Goal: Task Accomplishment & Management: Complete application form

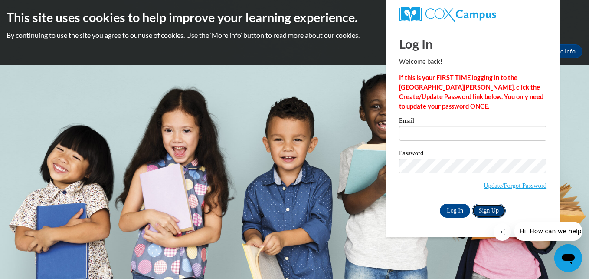
click at [485, 212] on link "Sign Up" at bounding box center [489, 211] width 34 height 14
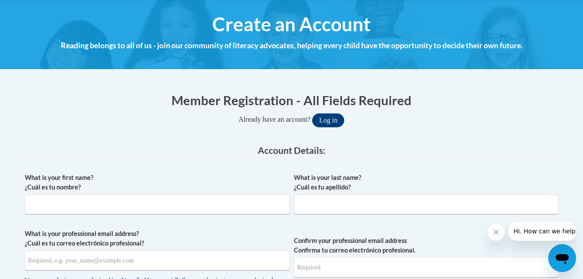
scroll to position [97, 0]
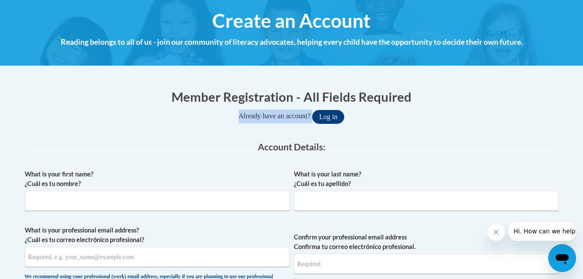
drag, startPoint x: 582, startPoint y: 87, endPoint x: 586, endPoint y: 117, distance: 30.6
click at [583, 117] on html "This site uses cookies to help improve your learning experience. By continuing …" at bounding box center [291, 42] width 583 height 279
click at [248, 200] on input "What is your first name? ¿Cuál es tu nombre?" at bounding box center [157, 201] width 265 height 20
type input "Tiffany"
type input "Bennett"
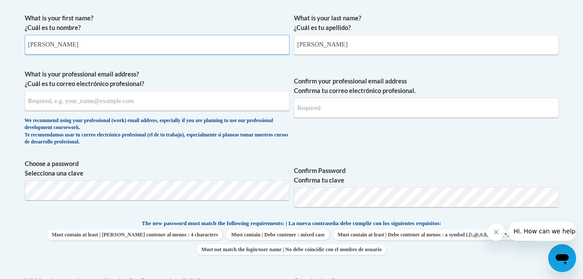
scroll to position [274, 0]
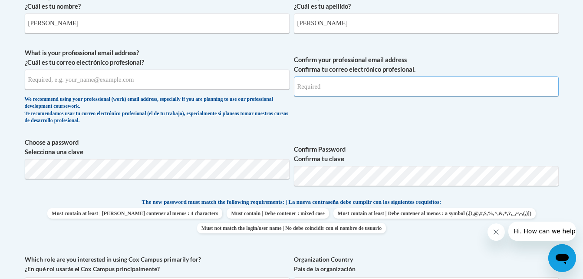
click at [431, 91] on input "Confirm your professional email address Confirma tu correo electrónico profesio…" at bounding box center [426, 86] width 265 height 20
type input "tiffanyfaithbennett@icloud.com"
drag, startPoint x: 363, startPoint y: 92, endPoint x: 356, endPoint y: 92, distance: 7.8
click at [356, 92] on input "tiffanyfaithbennett@icloud.com" at bounding box center [426, 86] width 265 height 20
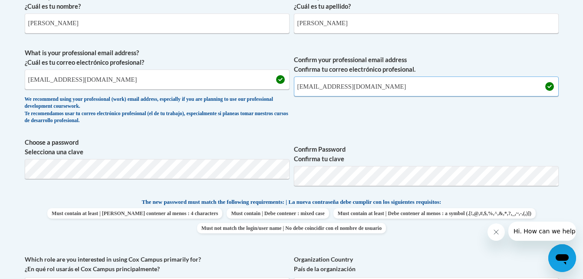
click at [389, 86] on input "tiffanyfaithbennett@icloud.com" at bounding box center [426, 86] width 265 height 20
drag, startPoint x: 389, startPoint y: 86, endPoint x: 312, endPoint y: 86, distance: 77.7
click at [312, 86] on input "tiffanyfaithbennett@icloud.com" at bounding box center [426, 86] width 265 height 20
click at [316, 86] on input "Confirm your professional email address Confirma tu correo electrónico profesio…" at bounding box center [426, 86] width 265 height 20
type input "tbennett7245@stu.southernregional.edu"
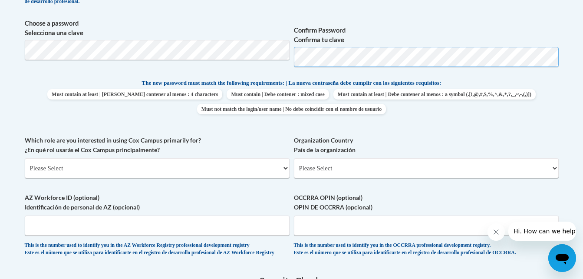
scroll to position [390, 0]
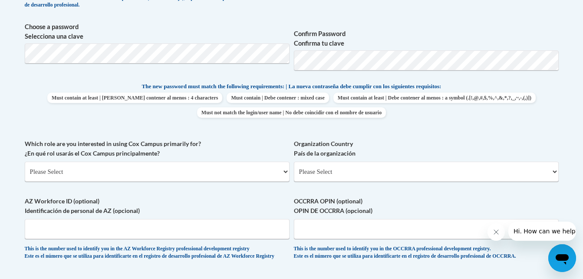
click at [453, 181] on div "Organization Country País de la organización Please Select United States | Esta…" at bounding box center [426, 163] width 265 height 49
click at [451, 173] on select "Please Select United States | Estados Unidos Outside of the United States | Fue…" at bounding box center [426, 171] width 265 height 20
select select "ad49bcad-a171-4b2e-b99c-48b446064914"
click at [294, 161] on select "Please Select United States | Estados Unidos Outside of the United States | Fue…" at bounding box center [426, 171] width 265 height 20
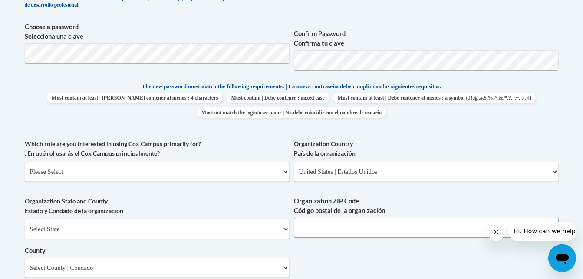
click at [403, 230] on input "Organization ZIP Code Código postal de la organización" at bounding box center [426, 227] width 265 height 20
type input "31768"
click at [264, 171] on select "Please Select College/University | Colegio/Universidad Community/Nonprofit Part…" at bounding box center [157, 171] width 265 height 20
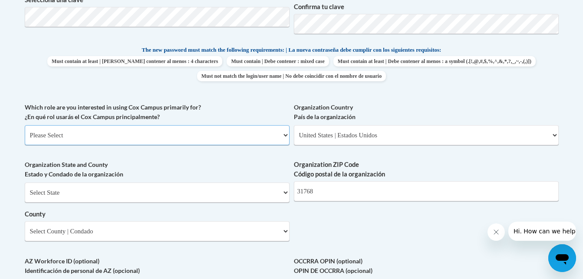
scroll to position [448, 0]
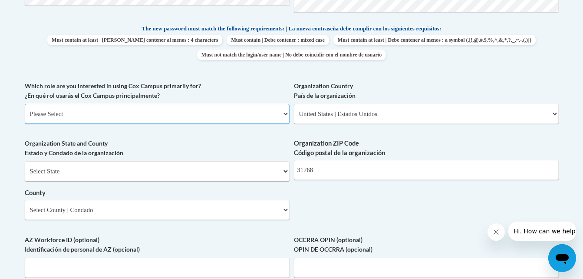
click at [242, 116] on select "Please Select College/University | Colegio/Universidad Community/Nonprofit Part…" at bounding box center [157, 114] width 265 height 20
select select "5a18ea06-2b54-4451-96f2-d152daf9eac5"
click at [25, 104] on select "Please Select College/University | Colegio/Universidad Community/Nonprofit Part…" at bounding box center [157, 114] width 265 height 20
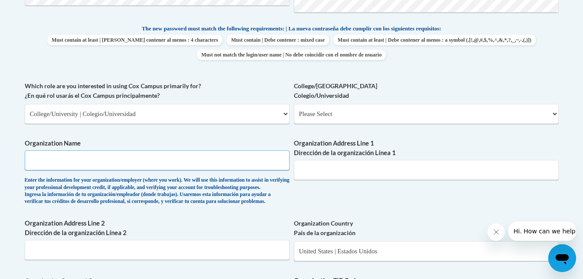
click at [212, 159] on input "Organization Name" at bounding box center [157, 160] width 265 height 20
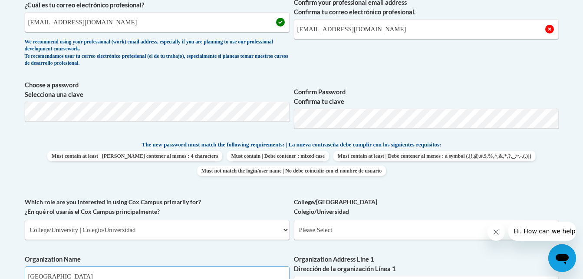
scroll to position [329, 0]
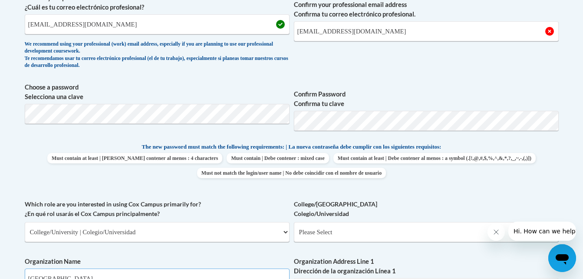
type input "Southern Regional Technical College"
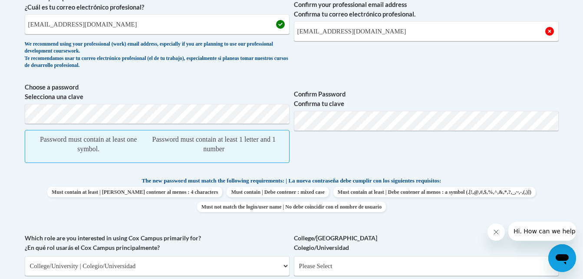
click at [373, 154] on span "Confirm Password Confirma tu clave" at bounding box center [426, 126] width 265 height 89
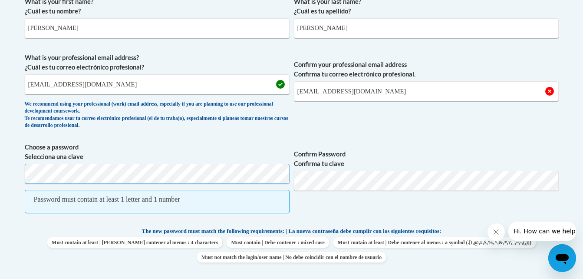
scroll to position [292, 0]
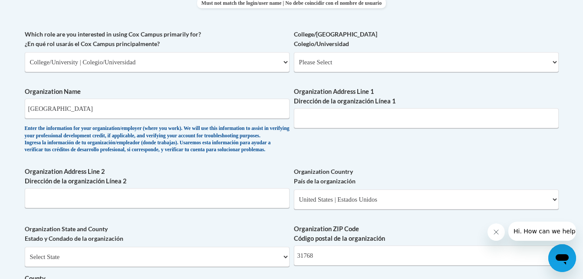
scroll to position [469, 0]
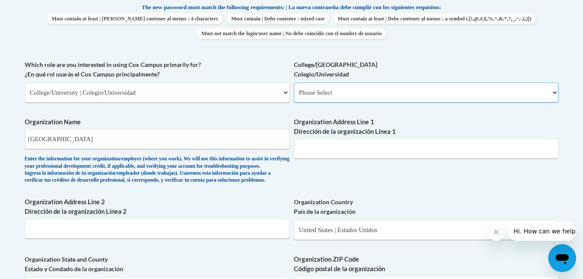
click at [345, 92] on select "Please Select College/University Staff | Empleado universitario College/Univers…" at bounding box center [426, 92] width 265 height 20
select select "99b32b07-cffc-426c-8bf6-0cd77760d84b"
click at [294, 82] on select "Please Select College/University Staff | Empleado universitario College/Univers…" at bounding box center [426, 92] width 265 height 20
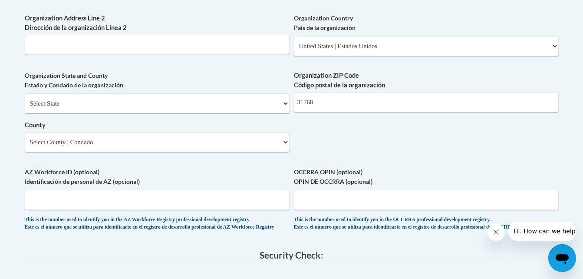
scroll to position [655, 0]
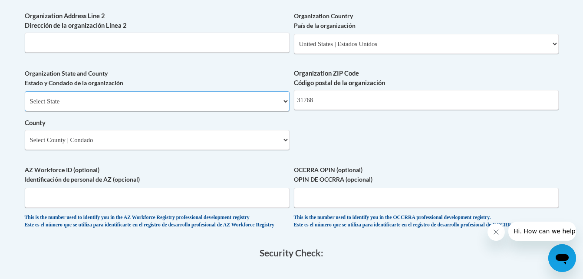
click at [204, 111] on select "Select State Alabama Alaska Arizona Arkansas California Colorado Connecticut De…" at bounding box center [157, 101] width 265 height 20
select select "Georgia"
click at [25, 105] on select "Select State Alabama Alaska Arizona Arkansas California Colorado Connecticut De…" at bounding box center [157, 101] width 265 height 20
click at [145, 150] on select "Select County Appling Atkinson Bacon Baker Baldwin Banks Barrow Bartow Ben Hill…" at bounding box center [157, 140] width 265 height 20
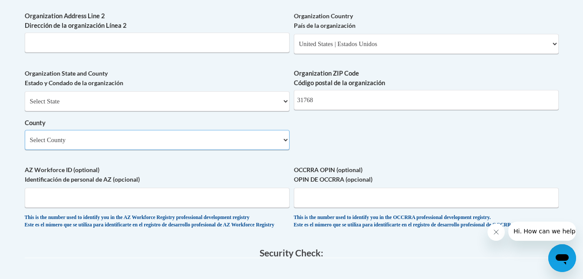
click at [231, 150] on select "Select County Appling Atkinson Bacon Baker Baldwin Banks Barrow Bartow Ben Hill…" at bounding box center [157, 140] width 265 height 20
select select "Colquitt"
click at [25, 144] on select "Select County Appling Atkinson Bacon Baker Baldwin Banks Barrow Bartow Ben Hill…" at bounding box center [157, 140] width 265 height 20
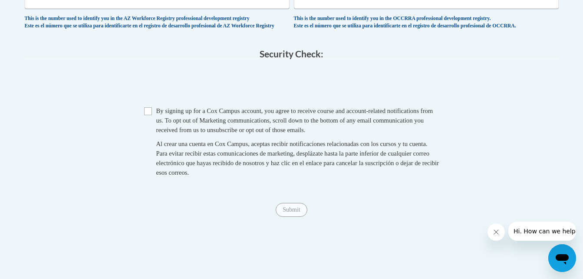
scroll to position [851, 0]
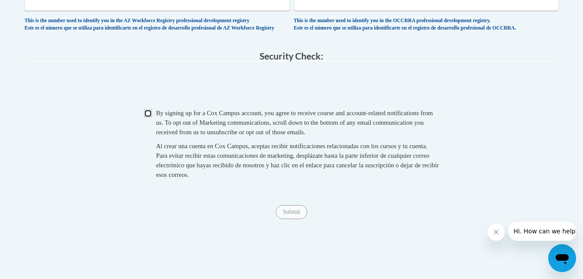
click at [146, 117] on input "Checkbox" at bounding box center [148, 113] width 8 height 8
checkbox input "true"
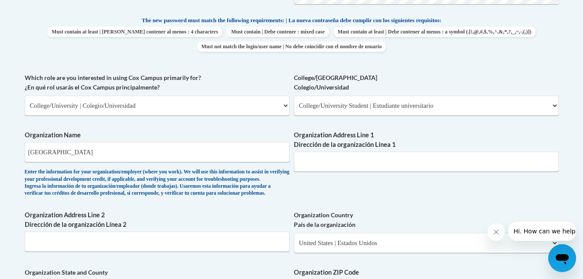
scroll to position [458, 0]
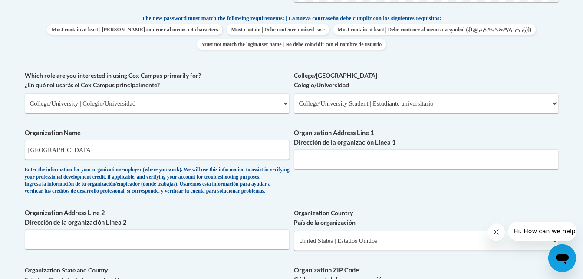
click at [580, 118] on body "This site uses cookies to help improve your learning experience. By continuing …" at bounding box center [291, 188] width 583 height 1293
drag, startPoint x: 580, startPoint y: 117, endPoint x: 577, endPoint y: 97, distance: 19.8
click at [577, 97] on body "This site uses cookies to help improve your learning experience. By continuing …" at bounding box center [291, 188] width 583 height 1293
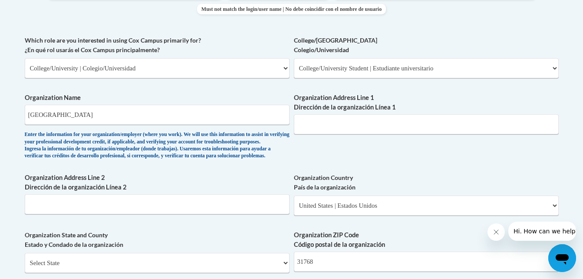
scroll to position [292, 0]
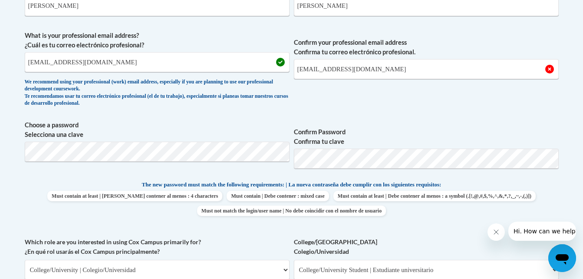
drag, startPoint x: 581, startPoint y: 115, endPoint x: 580, endPoint y: 122, distance: 7.4
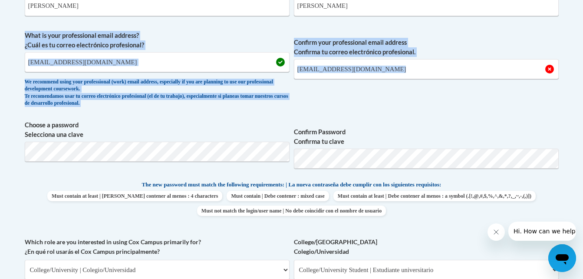
click at [474, 99] on span "Confirm your professional email address Confirma tu correo electrónico profesio…" at bounding box center [426, 71] width 265 height 80
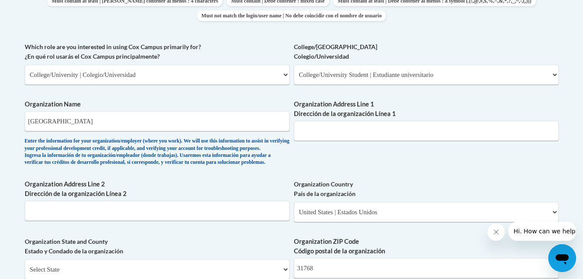
scroll to position [489, 0]
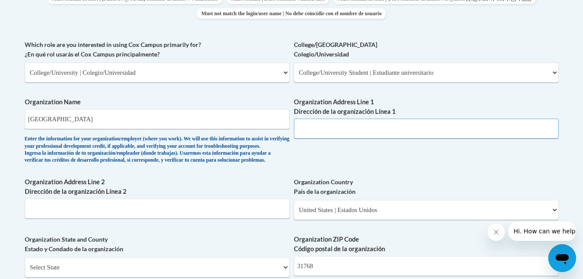
click at [355, 126] on input "Organization Address Line 1 Dirección de la organización Línea 1" at bounding box center [426, 129] width 265 height 20
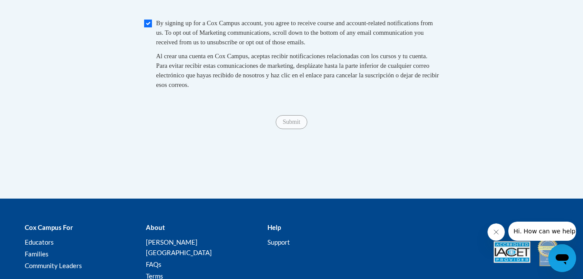
scroll to position [930, 0]
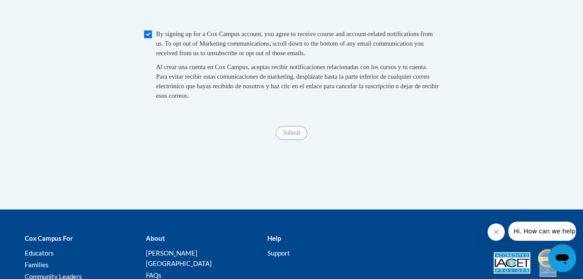
click at [292, 135] on span "Submit" at bounding box center [291, 131] width 31 height 7
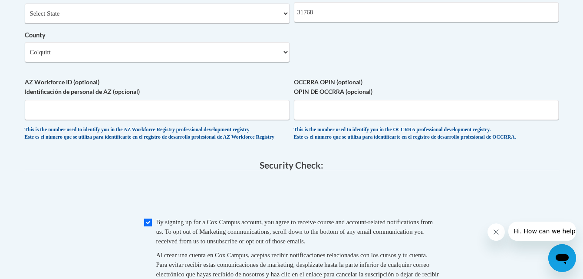
scroll to position [727, 0]
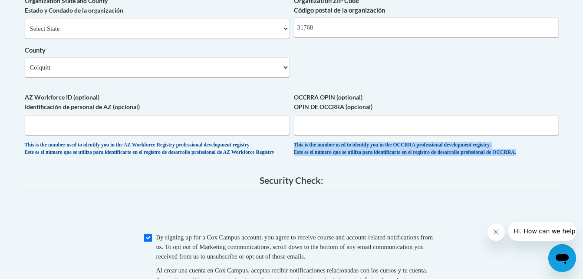
drag, startPoint x: 582, startPoint y: 186, endPoint x: 573, endPoint y: 156, distance: 31.0
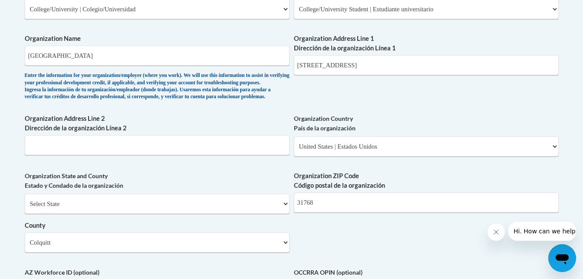
scroll to position [556, 0]
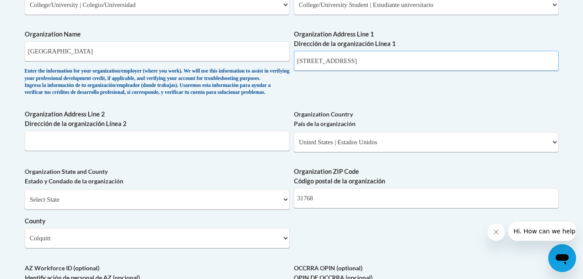
click at [448, 59] on input "800 N veterans pkwy Moultrie ga 31768" at bounding box center [426, 61] width 265 height 20
drag, startPoint x: 383, startPoint y: 59, endPoint x: 289, endPoint y: 49, distance: 94.8
click at [289, 49] on div "What is your first name? ¿Cuál es tu nombre? Tiffany What is your last name? ¿C…" at bounding box center [292, 20] width 534 height 629
type input "800 N veterans pkwy"
click at [146, 151] on input "Organization Address Line 2 Dirección de la organización Línea 2" at bounding box center [157, 141] width 265 height 20
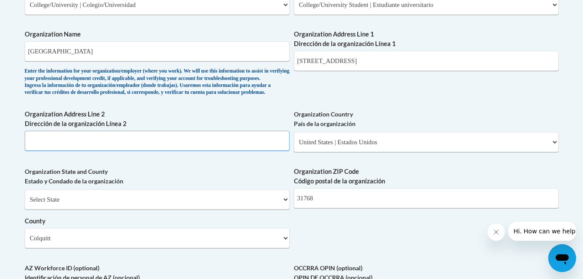
paste input "800 N veterans pkwy"
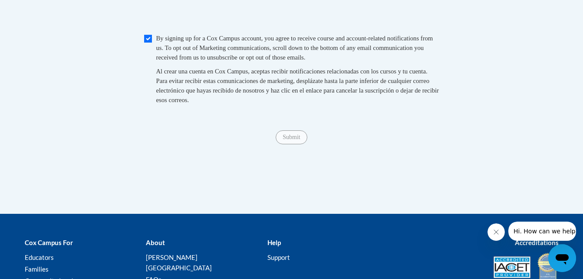
scroll to position [939, 0]
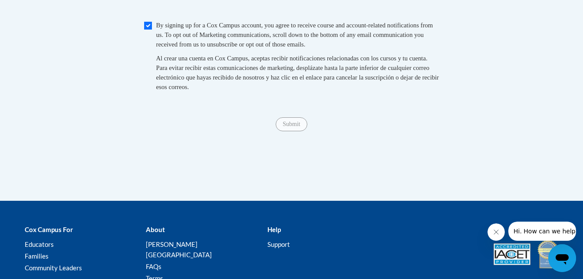
type input "800 N veterans pkwy"
click at [296, 127] on span "Submit" at bounding box center [291, 123] width 31 height 7
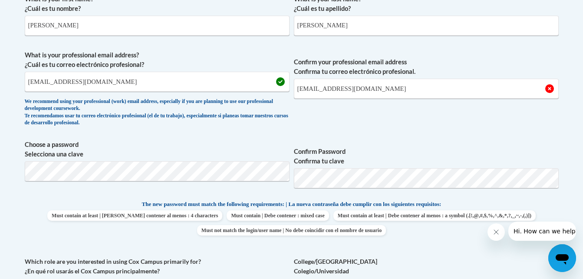
scroll to position [279, 0]
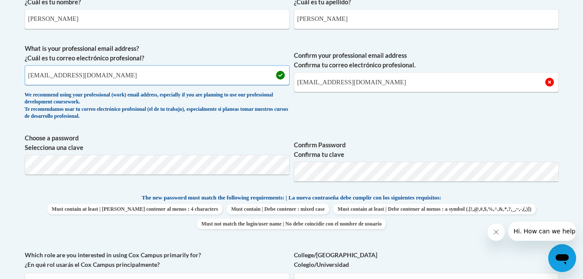
click at [141, 69] on input "tiffanyfaithbennett@icloud.com" at bounding box center [157, 75] width 265 height 20
type input "t"
click at [136, 76] on input "What is your professional email address? ¿Cuál es tu correo electrónico profesi…" at bounding box center [157, 75] width 265 height 20
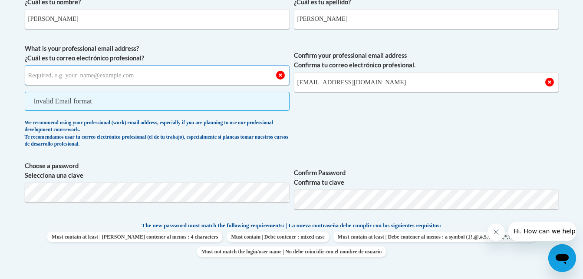
type input "tbennett7245@stu.southernregional.edu"
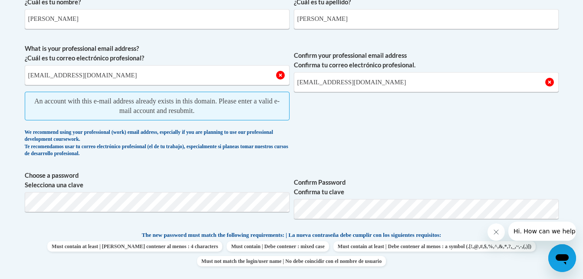
click at [345, 150] on span "Confirm your professional email address Confirma tu correo electrónico profesio…" at bounding box center [426, 103] width 265 height 118
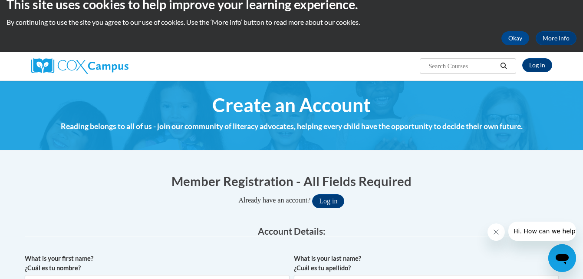
scroll to position [2, 0]
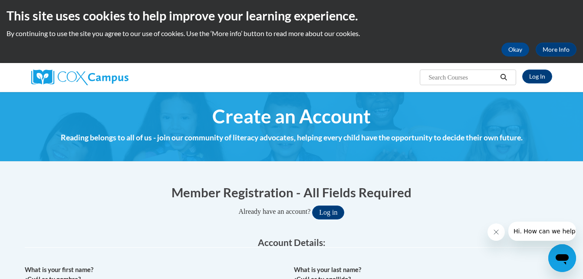
click at [581, 41] on div "This site uses cookies to help improve your learning experience. By continuing …" at bounding box center [291, 30] width 583 height 65
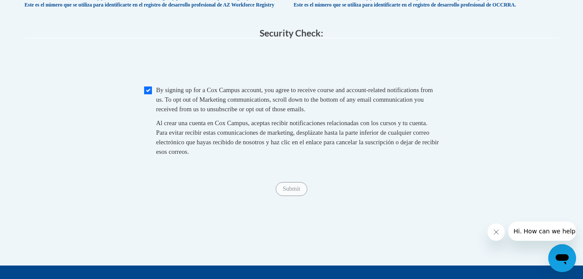
scroll to position [952, 0]
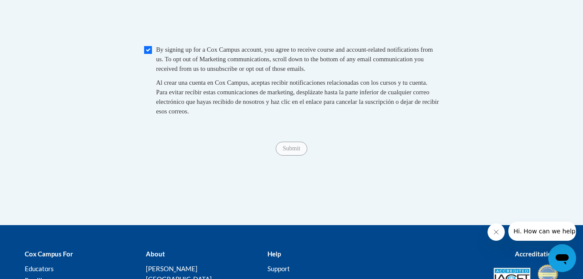
click at [292, 151] on span "Submit" at bounding box center [291, 147] width 31 height 7
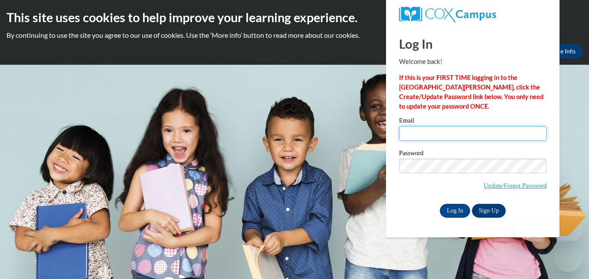
drag, startPoint x: 0, startPoint y: 0, endPoint x: 423, endPoint y: 135, distance: 444.1
click at [423, 135] on input "Email" at bounding box center [473, 133] width 148 height 15
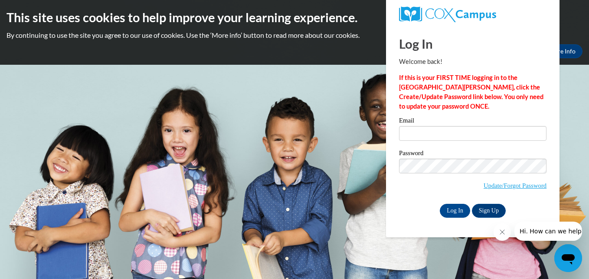
click at [436, 117] on div "Log In Welcome back! If this is your FIRST TIME logging in to the NEW Cox Campu…" at bounding box center [473, 121] width 148 height 191
click at [510, 184] on link "Update/Forgot Password" at bounding box center [515, 185] width 63 height 7
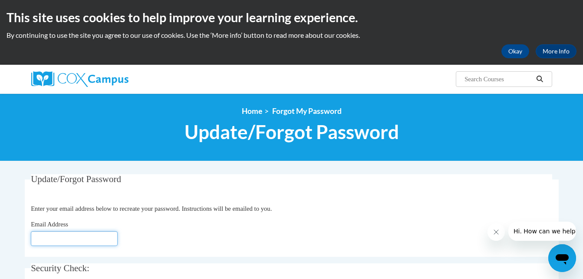
click at [70, 236] on input "Email Address" at bounding box center [74, 238] width 87 height 15
type input "tbennett7245@stu.southernregional.edu"
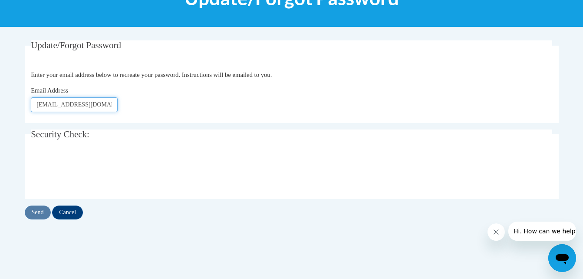
scroll to position [138, 0]
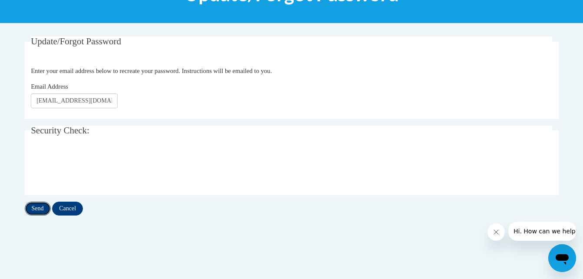
click at [38, 210] on input "Send" at bounding box center [38, 208] width 26 height 14
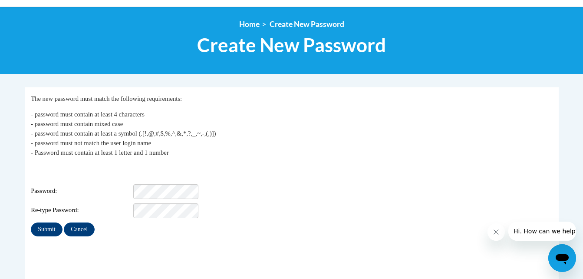
scroll to position [88, 0]
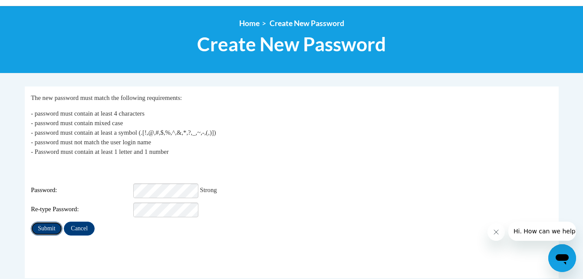
click at [40, 221] on input "Submit" at bounding box center [46, 228] width 31 height 14
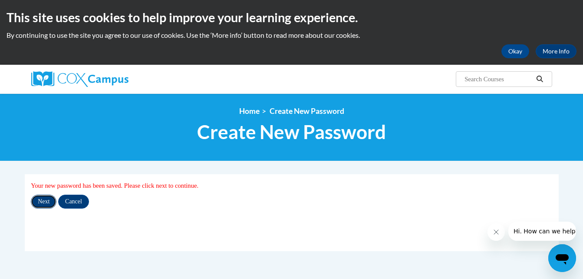
click at [37, 203] on input "Next" at bounding box center [44, 201] width 26 height 14
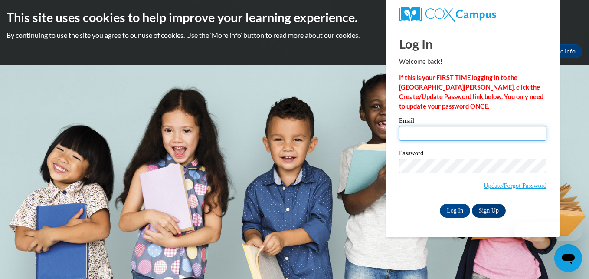
click at [418, 132] on input "Email" at bounding box center [473, 133] width 148 height 15
type input "[EMAIL_ADDRESS][DOMAIN_NAME]"
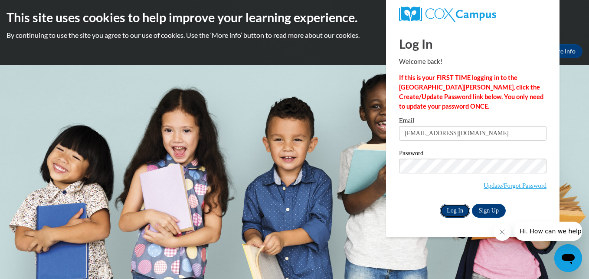
click at [453, 208] on input "Log In" at bounding box center [455, 211] width 30 height 14
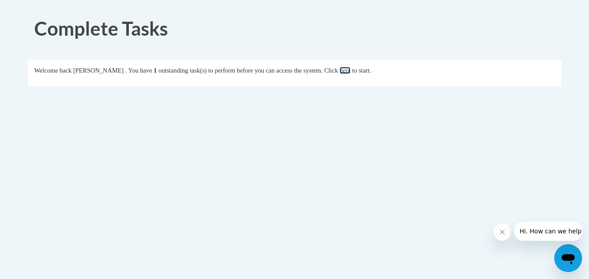
click at [351, 69] on link "here" at bounding box center [345, 70] width 11 height 7
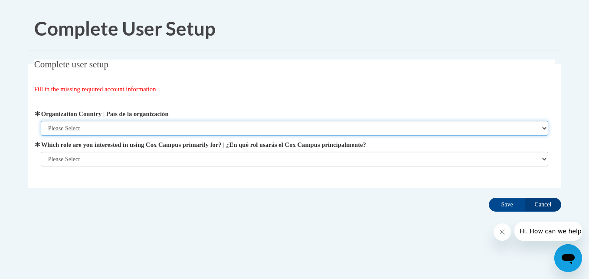
click at [195, 125] on select "Please Select [GEOGRAPHIC_DATA] | [GEOGRAPHIC_DATA] Outside of [GEOGRAPHIC_DATA…" at bounding box center [295, 128] width 508 height 15
select select "ad49bcad-a171-4b2e-b99c-48b446064914"
click at [41, 121] on select "Please Select [GEOGRAPHIC_DATA] | [GEOGRAPHIC_DATA] Outside of [GEOGRAPHIC_DATA…" at bounding box center [295, 128] width 508 height 15
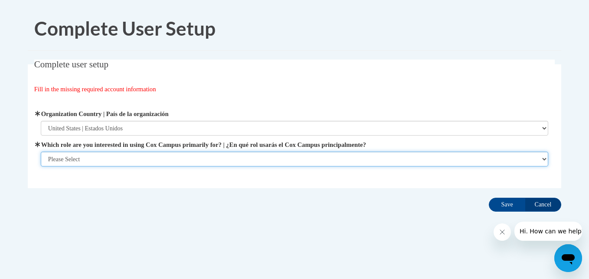
click at [165, 159] on select "Please Select College/University | Colegio/Universidad Community/Nonprofit Part…" at bounding box center [295, 158] width 508 height 15
select select "5a18ea06-2b54-4451-96f2-d152daf9eac5"
click at [41, 166] on select "Please Select College/University | Colegio/Universidad Community/Nonprofit Part…" at bounding box center [295, 158] width 508 height 15
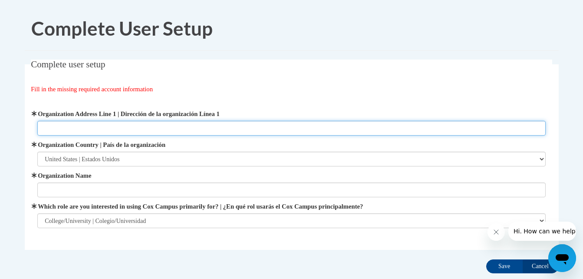
click at [110, 128] on input "Organization Address Line 1 | Dirección de la organización Línea 1" at bounding box center [291, 128] width 508 height 15
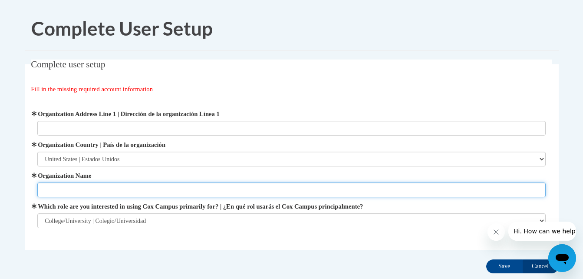
click at [306, 189] on input "Organization Name" at bounding box center [291, 189] width 508 height 15
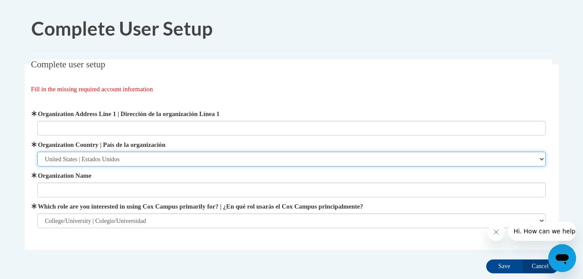
click at [181, 154] on select "Please Select [GEOGRAPHIC_DATA] | [GEOGRAPHIC_DATA] Outside of [GEOGRAPHIC_DATA…" at bounding box center [291, 158] width 508 height 15
click at [201, 161] on select "Please Select [GEOGRAPHIC_DATA] | [GEOGRAPHIC_DATA] Outside of [GEOGRAPHIC_DATA…" at bounding box center [291, 158] width 508 height 15
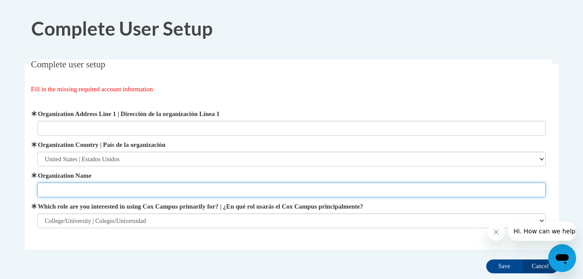
click at [172, 189] on input "Organization Name" at bounding box center [291, 189] width 508 height 15
type input "[GEOGRAPHIC_DATA]"
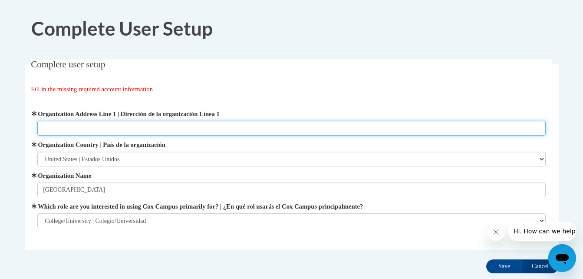
click at [109, 127] on input "Organization Address Line 1 | Dirección de la organización Línea 1" at bounding box center [291, 128] width 508 height 15
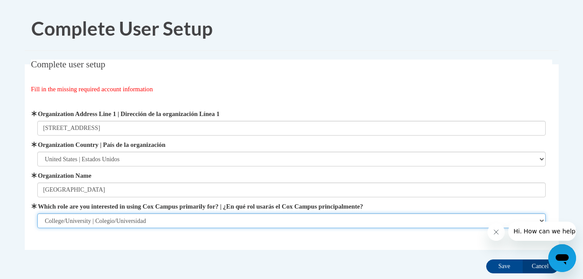
click at [233, 218] on select "Please Select College/University | Colegio/Universidad Community/Nonprofit Part…" at bounding box center [291, 220] width 508 height 15
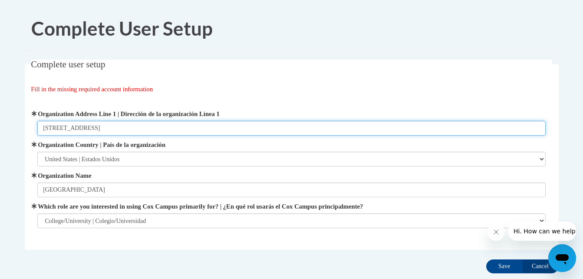
click at [109, 131] on input "[STREET_ADDRESS]" at bounding box center [291, 128] width 508 height 15
type input "[STREET_ADDRESS]"
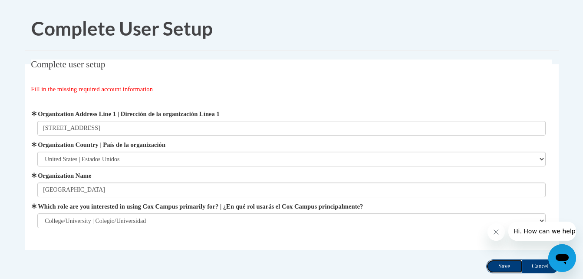
click at [502, 264] on input "Save" at bounding box center [504, 266] width 36 height 14
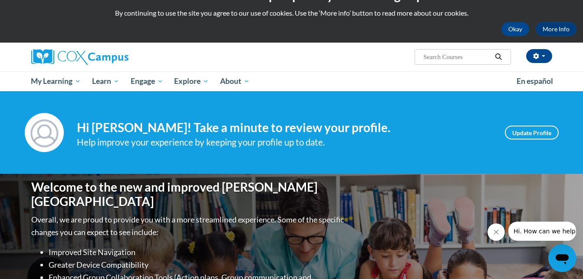
scroll to position [4, 0]
